Goal: Task Accomplishment & Management: Manage account settings

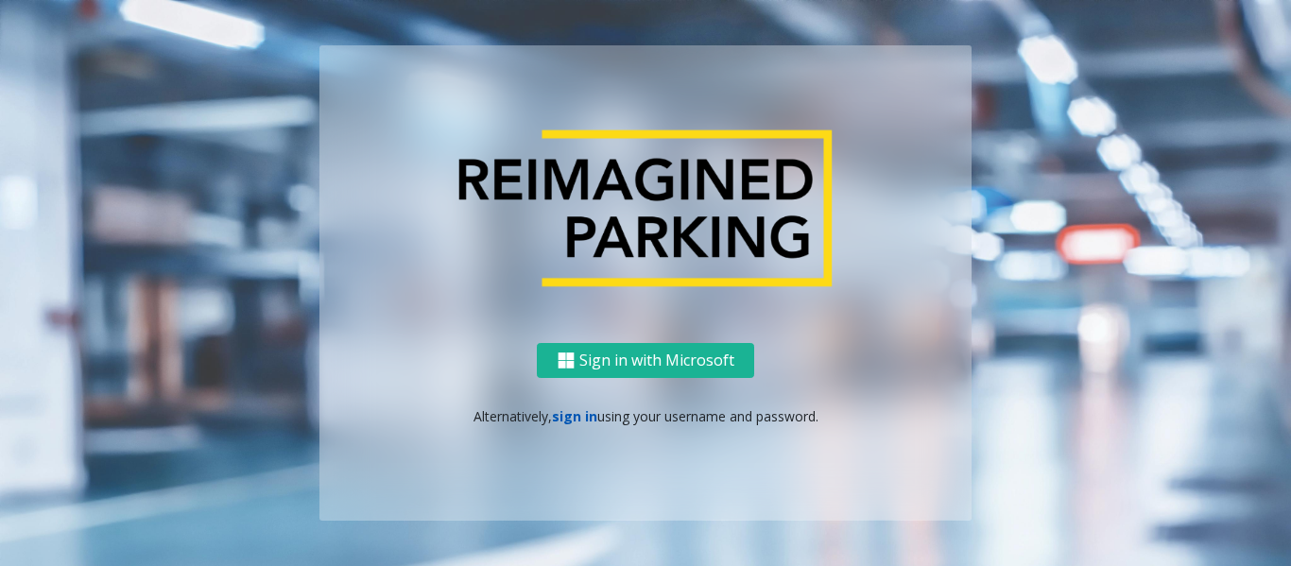
click at [585, 416] on link "sign in" at bounding box center [574, 416] width 45 height 18
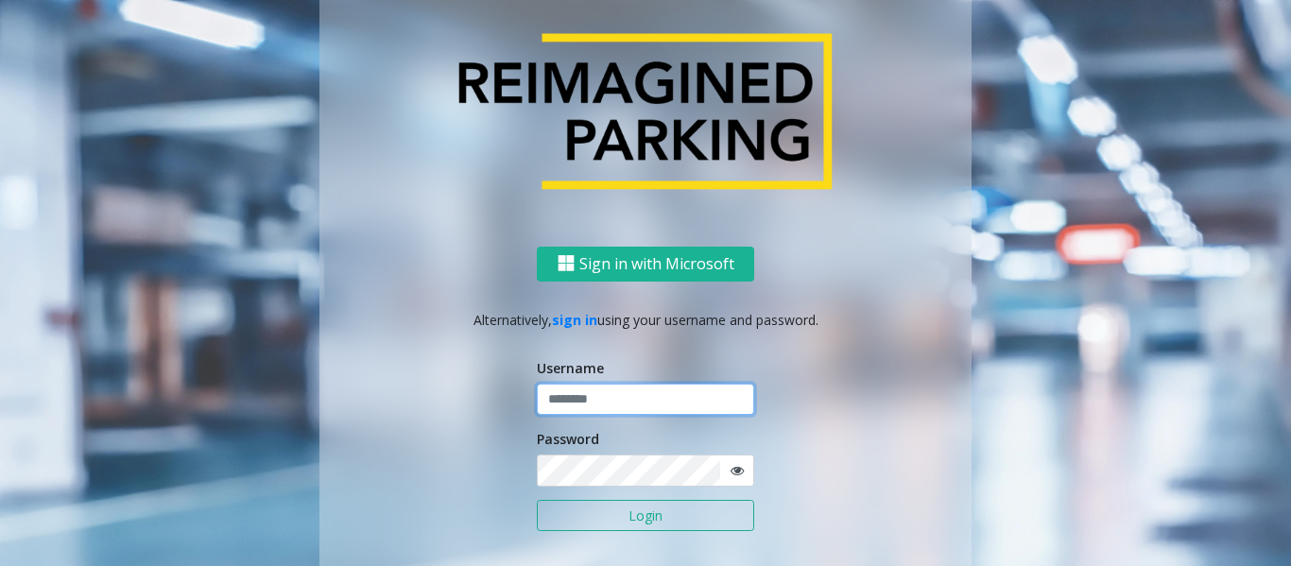
type input "*********"
click at [603, 519] on button "Login" at bounding box center [645, 516] width 217 height 32
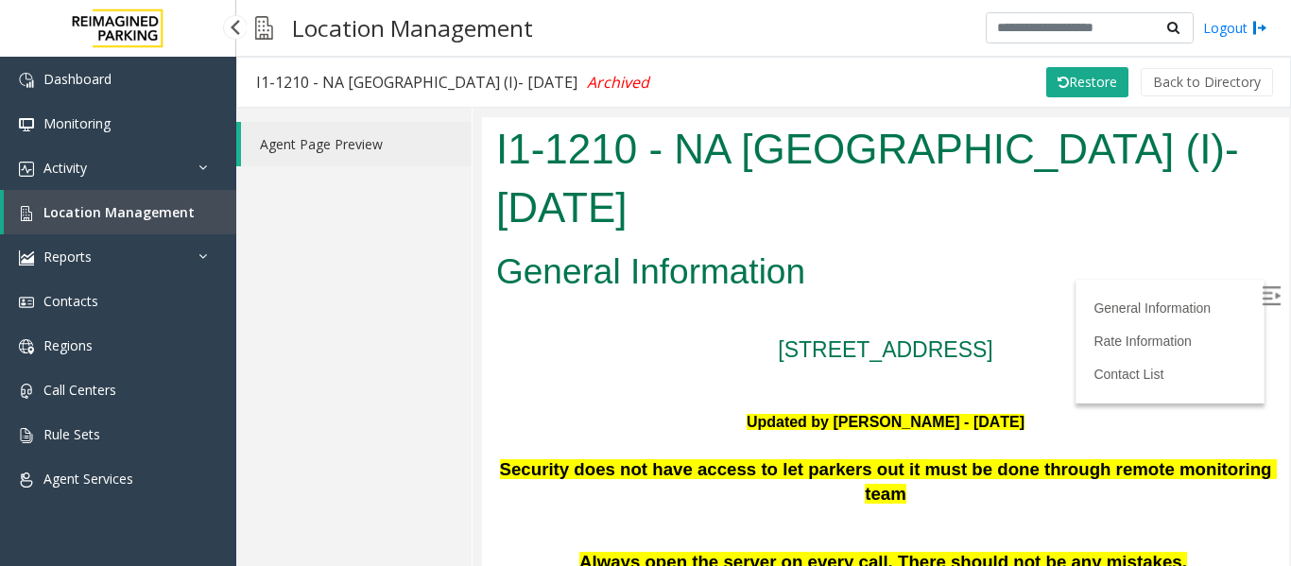
click at [201, 228] on link "Location Management" at bounding box center [120, 212] width 232 height 44
